Goal: Task Accomplishment & Management: Manage account settings

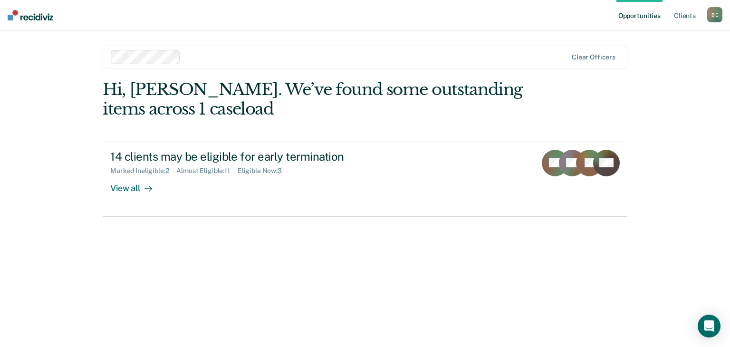
click at [359, 234] on div "Hi, [PERSON_NAME]. We’ve found some outstanding items across 1 caseload 14 clie…" at bounding box center [365, 200] width 524 height 240
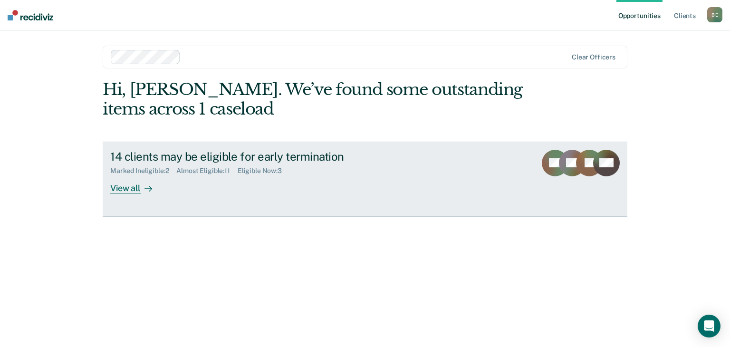
click at [135, 187] on div "View all" at bounding box center [136, 184] width 53 height 19
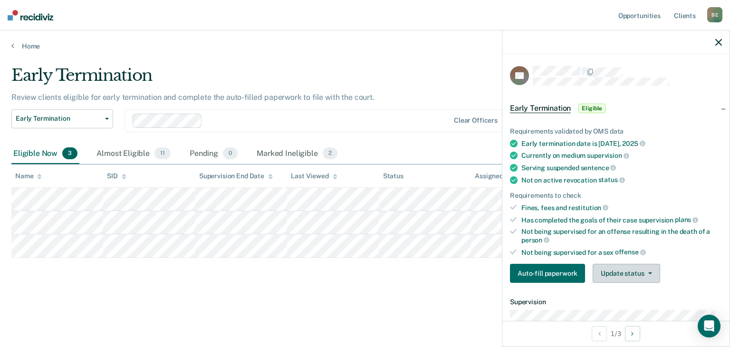
click at [616, 272] on button "Update status" at bounding box center [625, 273] width 67 height 19
click at [621, 310] on button "Mark Ineligible" at bounding box center [638, 310] width 92 height 15
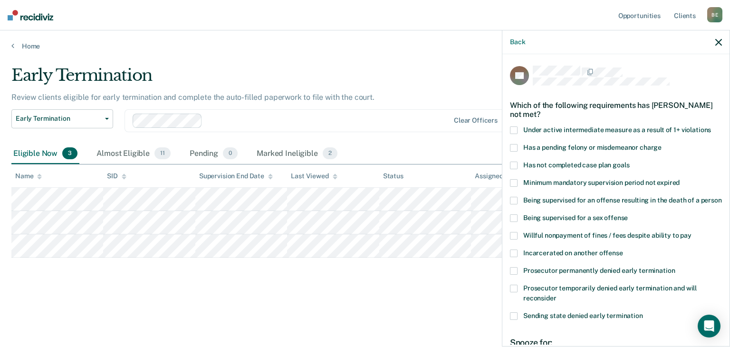
click at [513, 128] on span at bounding box center [514, 130] width 8 height 8
click at [515, 163] on span at bounding box center [514, 165] width 8 height 8
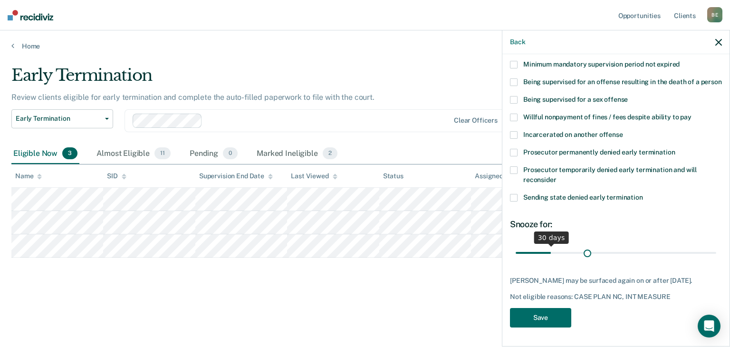
scroll to position [127, 0]
drag, startPoint x: 549, startPoint y: 245, endPoint x: 611, endPoint y: 247, distance: 62.3
type input "90"
click at [611, 247] on input "range" at bounding box center [615, 253] width 200 height 17
click at [536, 322] on button "Save" at bounding box center [540, 317] width 61 height 19
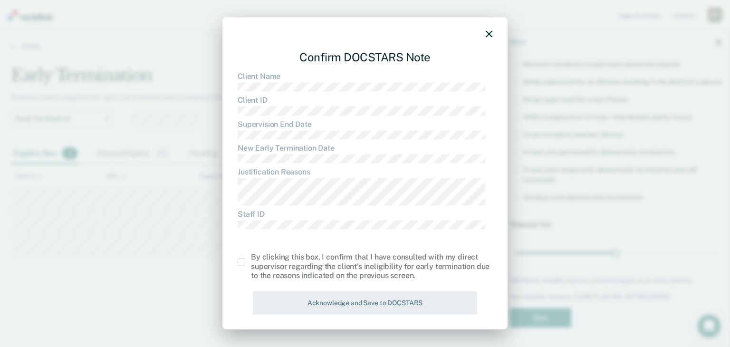
click at [244, 261] on span at bounding box center [241, 262] width 8 height 8
click at [251, 258] on input "checkbox" at bounding box center [251, 258] width 0 height 0
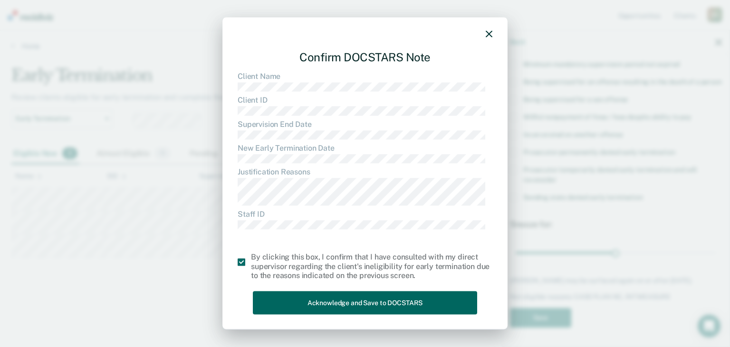
click at [325, 304] on button "Acknowledge and Save to DOCSTARS" at bounding box center [365, 302] width 224 height 23
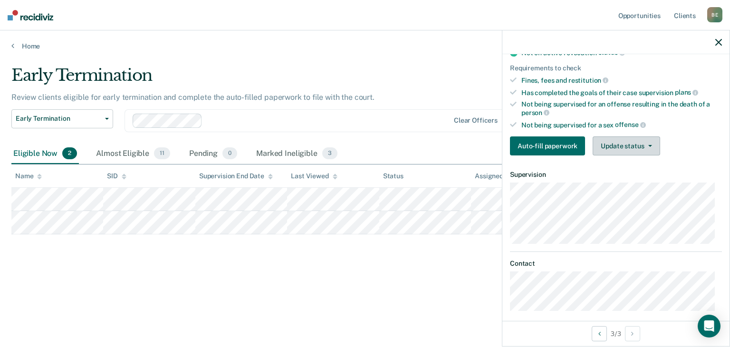
click at [636, 141] on button "Update status" at bounding box center [625, 145] width 67 height 19
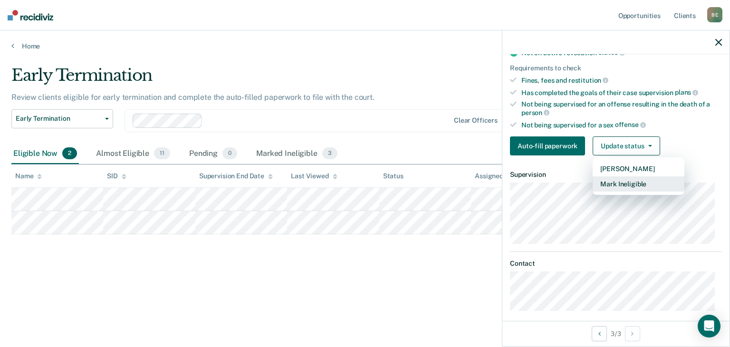
click at [621, 183] on button "Mark Ineligible" at bounding box center [638, 183] width 92 height 15
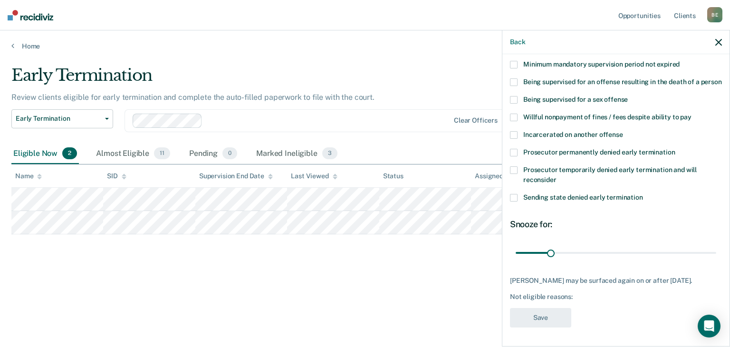
click at [515, 169] on span at bounding box center [514, 170] width 8 height 8
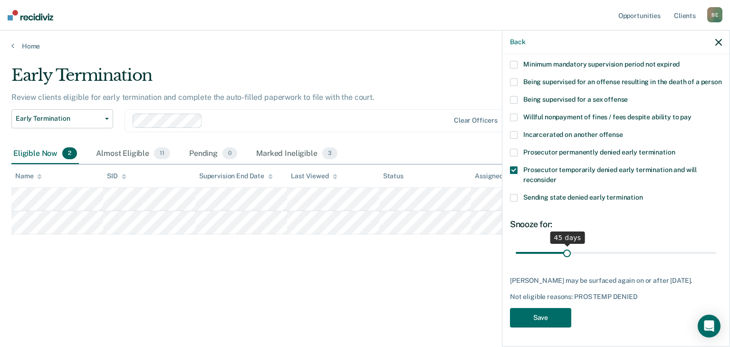
drag, startPoint x: 550, startPoint y: 253, endPoint x: 564, endPoint y: 254, distance: 14.3
type input "45"
click at [564, 254] on input "range" at bounding box center [615, 253] width 200 height 17
click at [538, 314] on button "Save" at bounding box center [540, 317] width 61 height 19
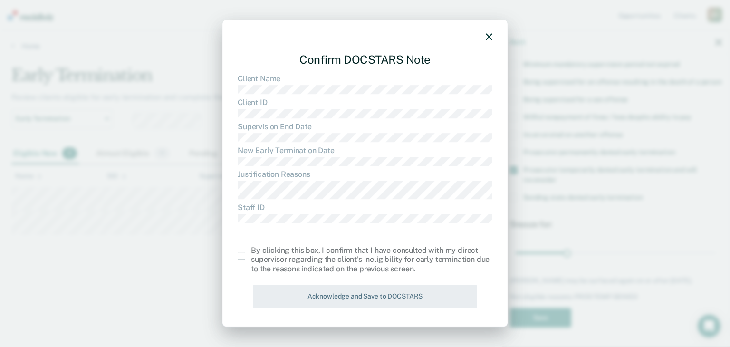
click at [243, 257] on span at bounding box center [241, 256] width 8 height 8
click at [251, 252] on input "checkbox" at bounding box center [251, 252] width 0 height 0
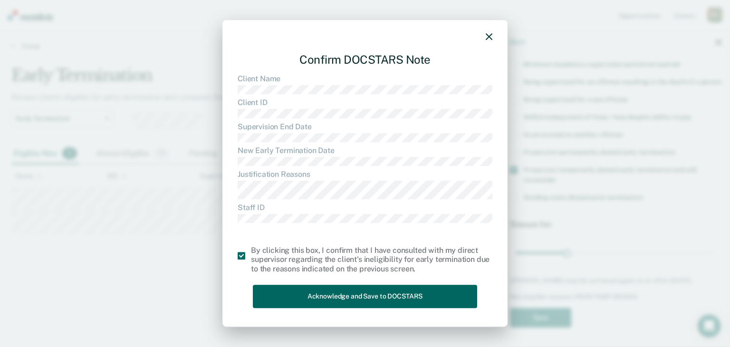
click at [317, 295] on button "Acknowledge and Save to DOCSTARS" at bounding box center [365, 295] width 224 height 23
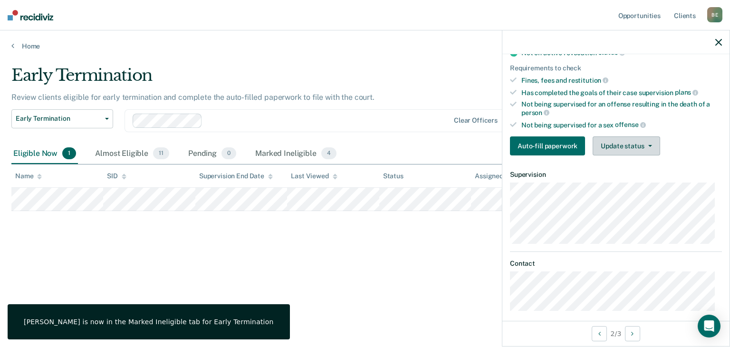
click at [623, 148] on button "Update status" at bounding box center [625, 145] width 67 height 19
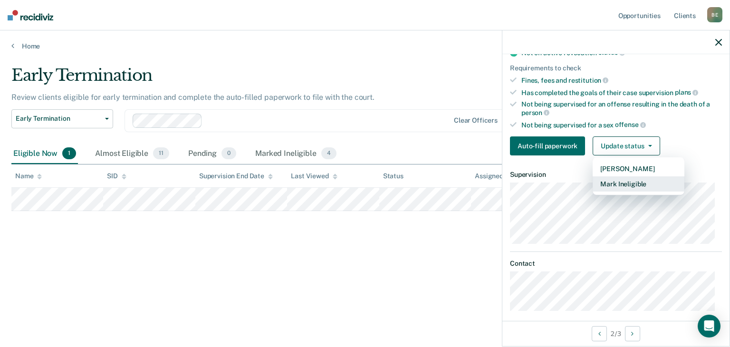
click at [619, 183] on button "Mark Ineligible" at bounding box center [638, 183] width 92 height 15
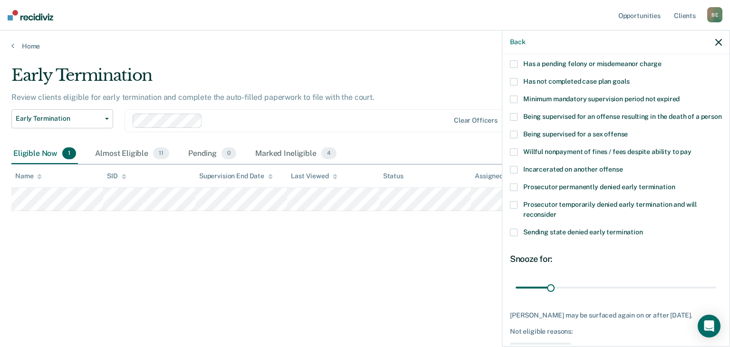
scroll to position [82, 0]
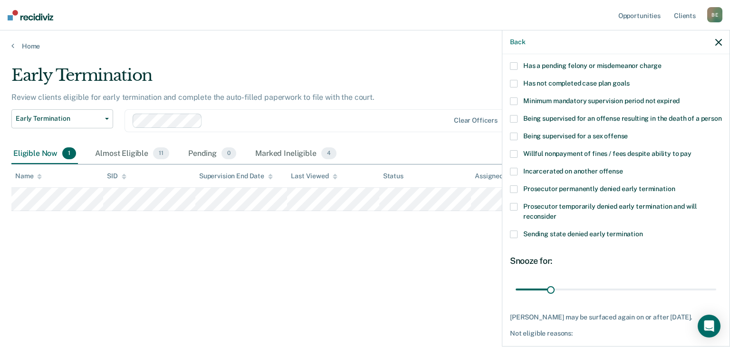
click at [515, 158] on span at bounding box center [514, 154] width 8 height 8
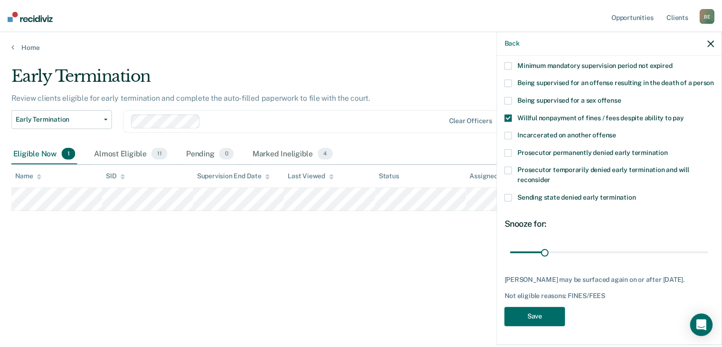
scroll to position [135, 0]
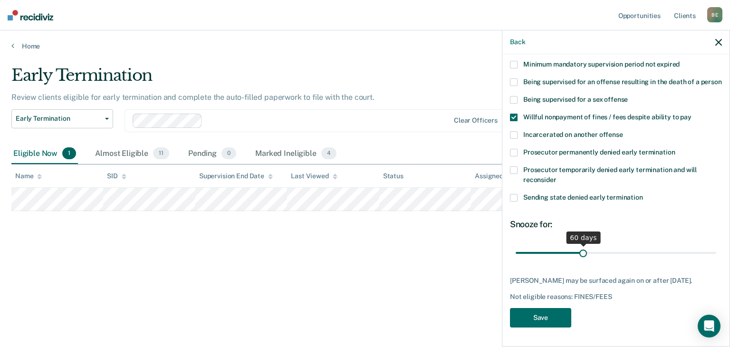
drag, startPoint x: 549, startPoint y: 246, endPoint x: 580, endPoint y: 247, distance: 31.9
click at [580, 247] on input "range" at bounding box center [615, 253] width 200 height 17
drag, startPoint x: 580, startPoint y: 247, endPoint x: 538, endPoint y: 174, distance: 84.7
click at [538, 245] on input "range" at bounding box center [615, 253] width 200 height 17
drag, startPoint x: 538, startPoint y: 247, endPoint x: 580, endPoint y: 245, distance: 41.8
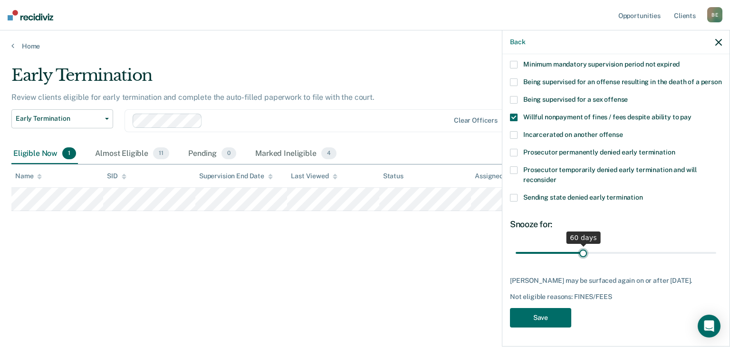
type input "60"
click at [580, 245] on input "range" at bounding box center [615, 253] width 200 height 17
click at [516, 166] on span at bounding box center [514, 170] width 8 height 8
click at [542, 322] on button "Save" at bounding box center [540, 317] width 61 height 19
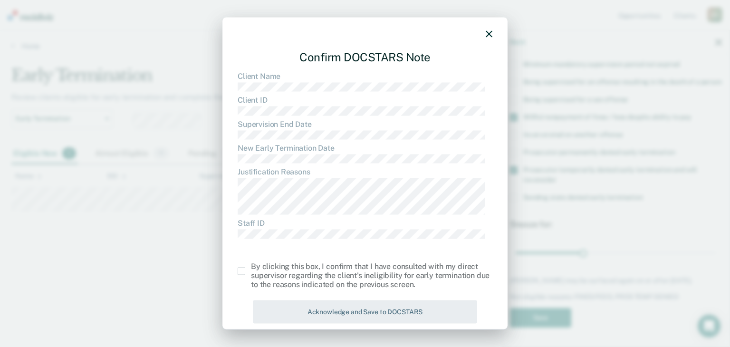
click at [242, 272] on span at bounding box center [241, 271] width 8 height 8
click at [251, 267] on input "checkbox" at bounding box center [251, 267] width 0 height 0
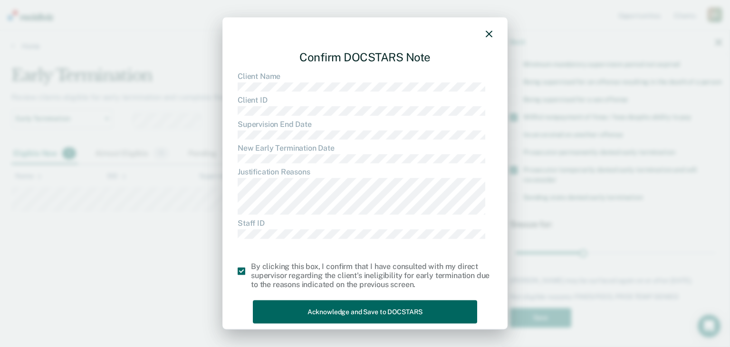
click at [326, 312] on button "Acknowledge and Save to DOCSTARS" at bounding box center [365, 311] width 224 height 23
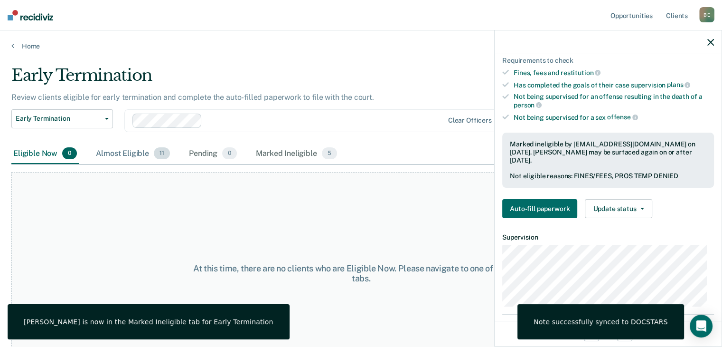
click at [134, 152] on div "Almost Eligible 11" at bounding box center [133, 153] width 78 height 21
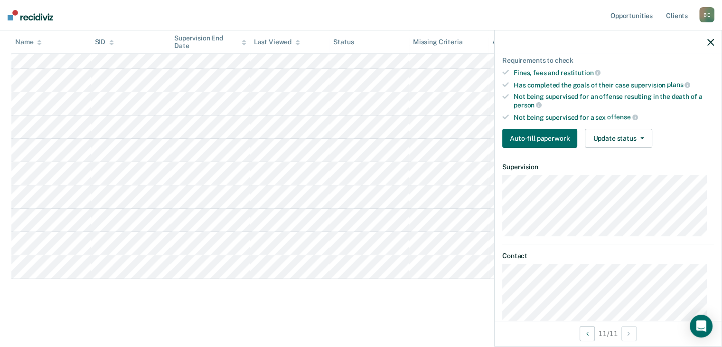
scroll to position [143, 0]
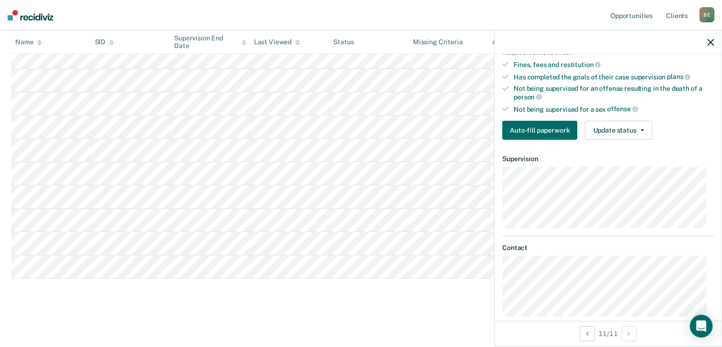
click at [708, 43] on icon "button" at bounding box center [711, 42] width 7 height 7
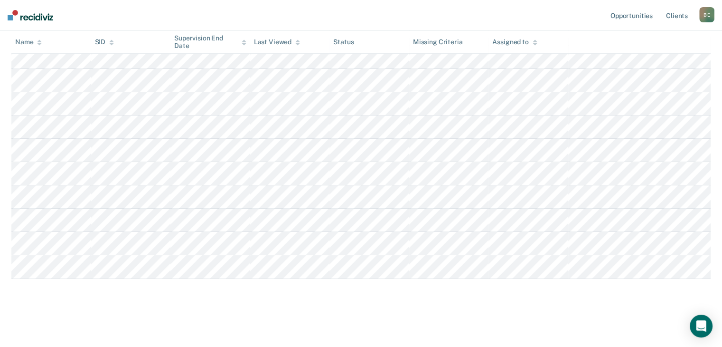
scroll to position [20, 0]
